Goal: Task Accomplishment & Management: Complete application form

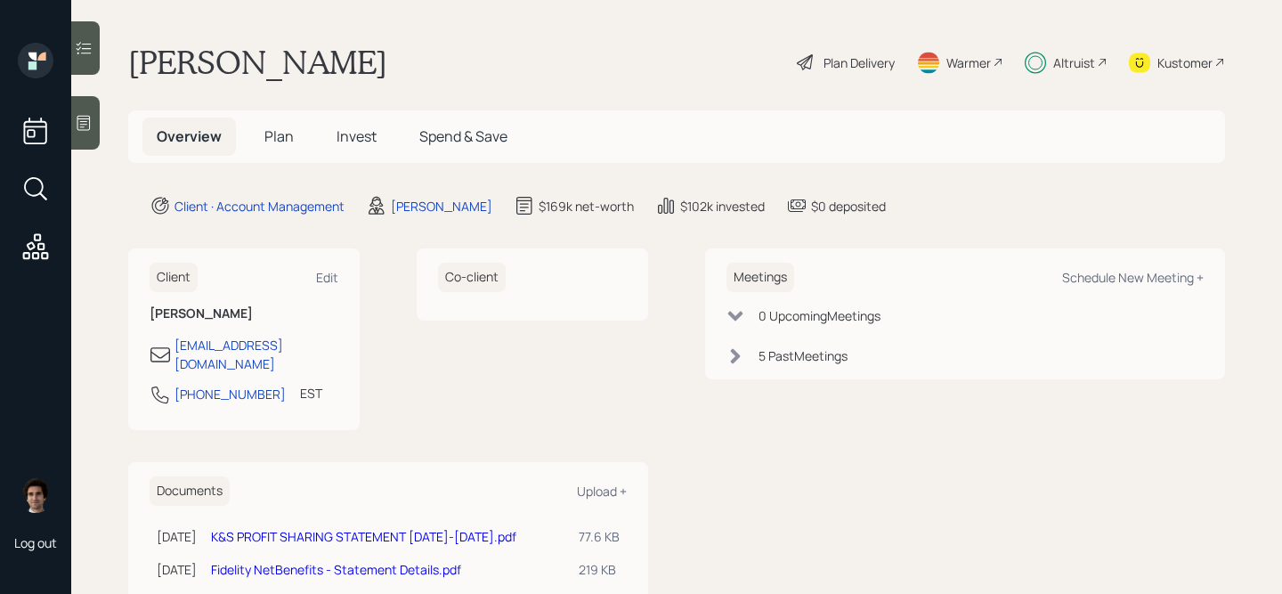
click at [285, 142] on span "Plan" at bounding box center [278, 136] width 29 height 20
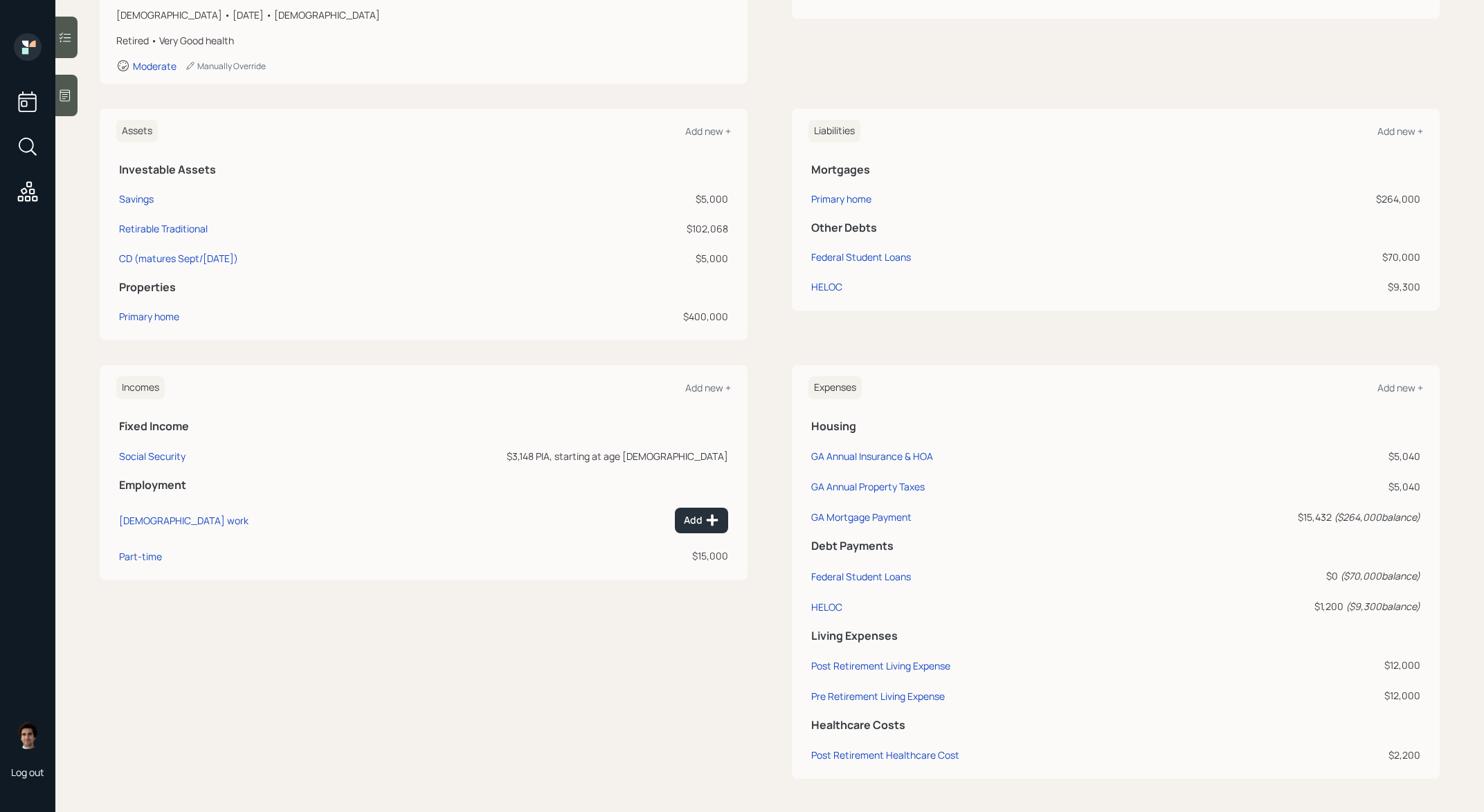
scroll to position [246, 0]
